Goal: Task Accomplishment & Management: Complete application form

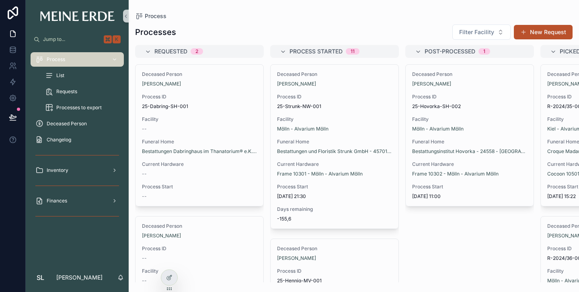
click at [62, 76] on span "List" at bounding box center [60, 75] width 8 height 6
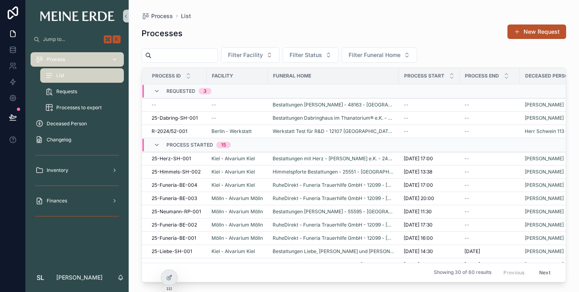
click at [51, 59] on span "Process" at bounding box center [56, 59] width 18 height 6
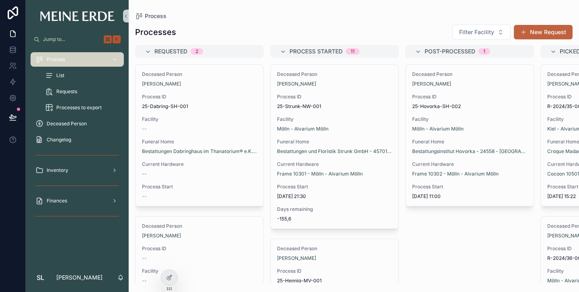
click at [562, 31] on button "New Request" at bounding box center [543, 32] width 59 height 14
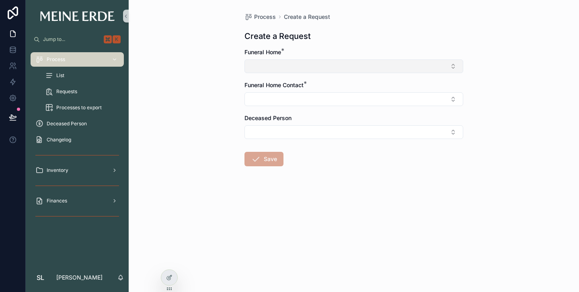
click at [320, 66] on button "Select Button" at bounding box center [353, 66] width 219 height 14
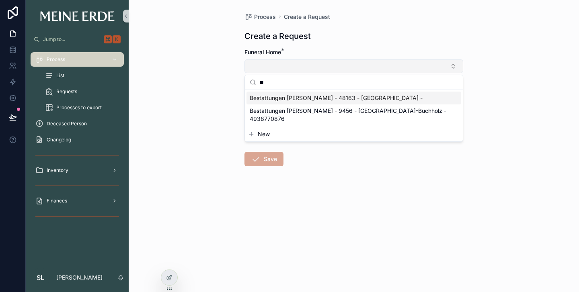
type input "*"
